Goal: Task Accomplishment & Management: Use online tool/utility

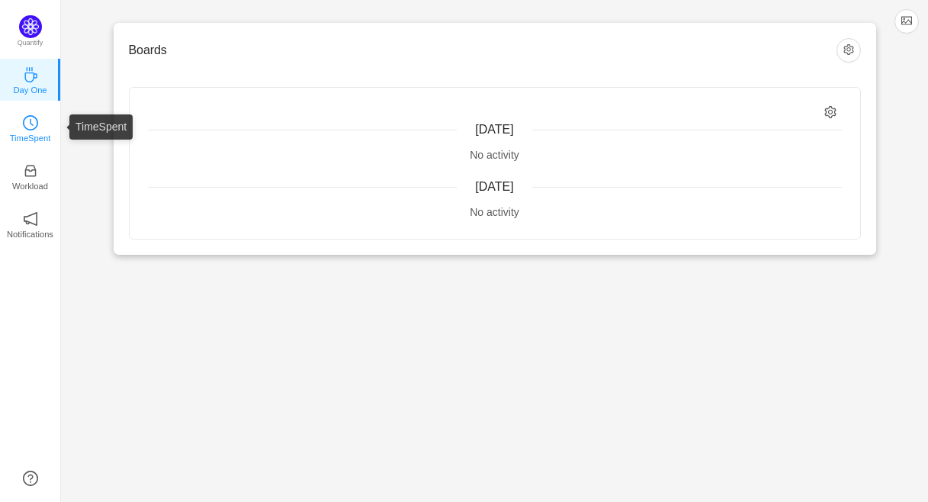
click at [49, 136] on p "TimeSpent" at bounding box center [30, 138] width 41 height 14
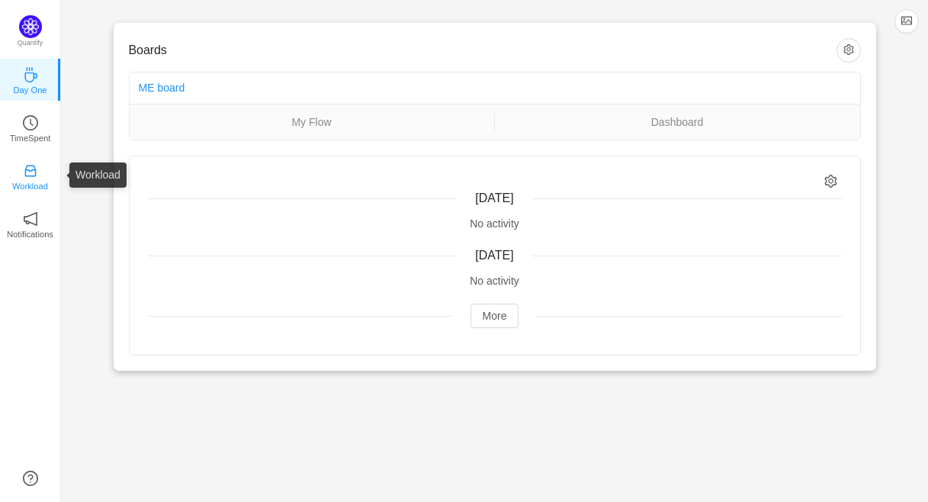
click at [31, 180] on p "Workload" at bounding box center [30, 186] width 36 height 14
